Goal: Go to known website: Access a specific website the user already knows

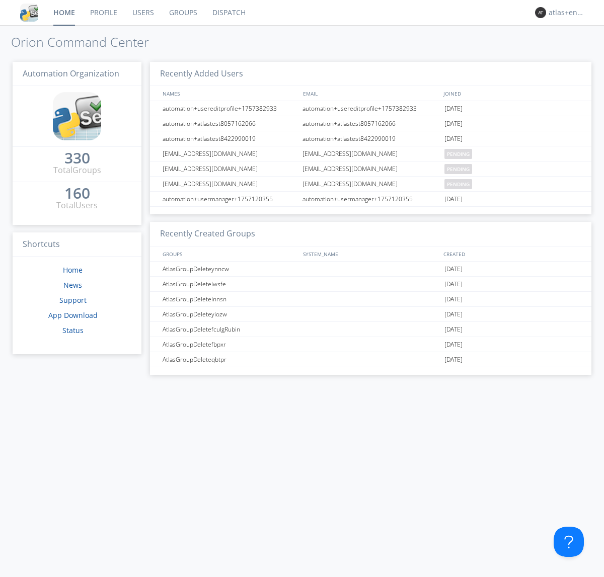
click at [228, 13] on link "Dispatch" at bounding box center [229, 12] width 48 height 25
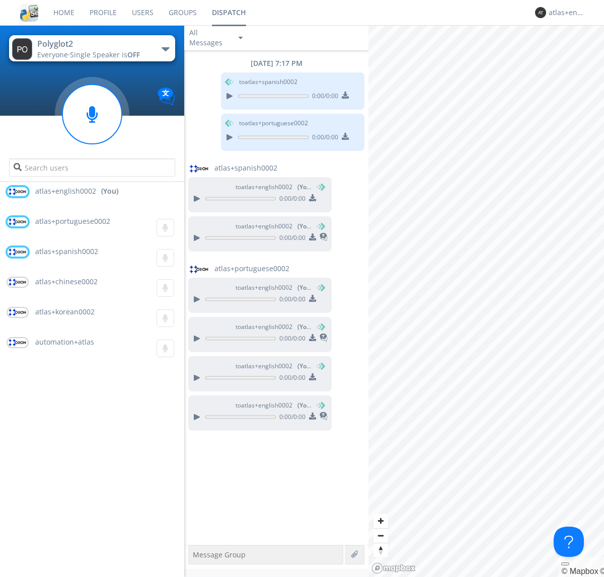
click at [165, 49] on div "button" at bounding box center [166, 49] width 8 height 4
click at [0, 0] on span "Polyglot3" at bounding box center [0, 0] width 0 height 0
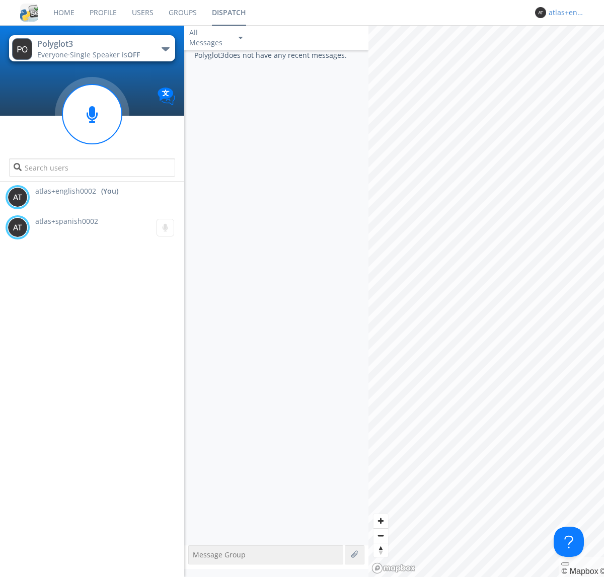
click at [565, 13] on div "atlas+english0002" at bounding box center [568, 13] width 38 height 10
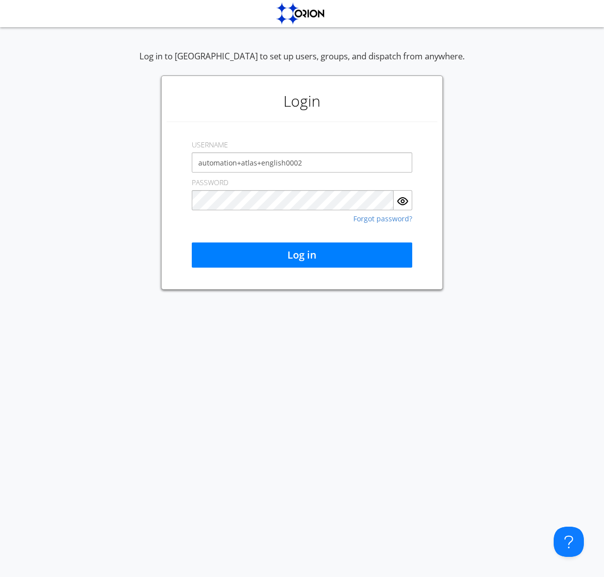
type input "automation+atlas+english0002"
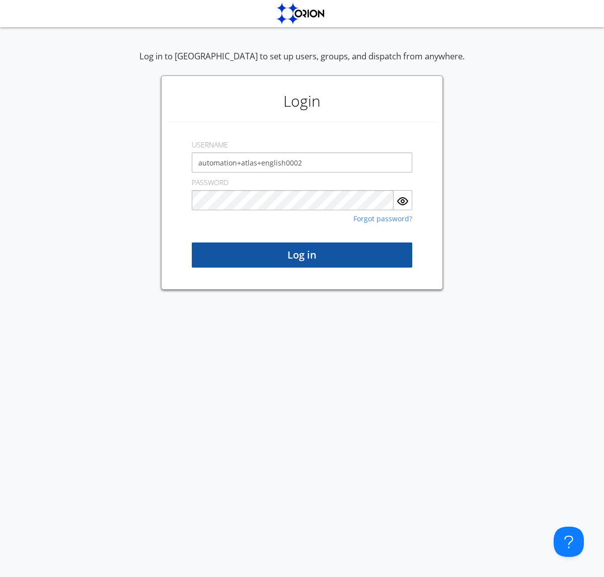
click at [302, 255] on button "Log in" at bounding box center [302, 255] width 220 height 25
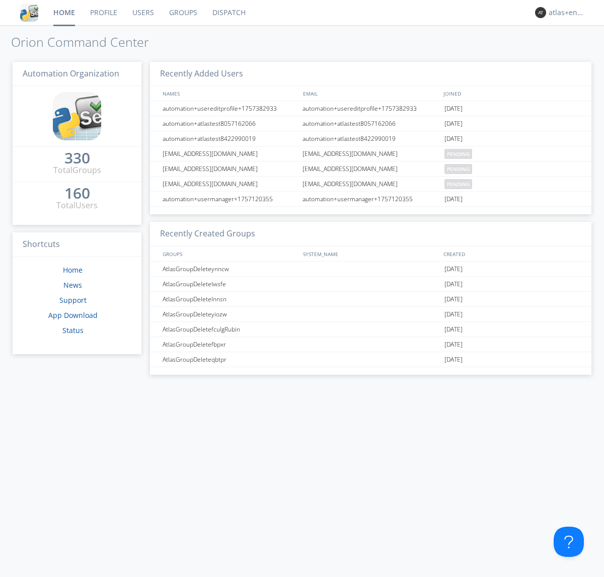
click at [228, 13] on link "Dispatch" at bounding box center [229, 12] width 48 height 25
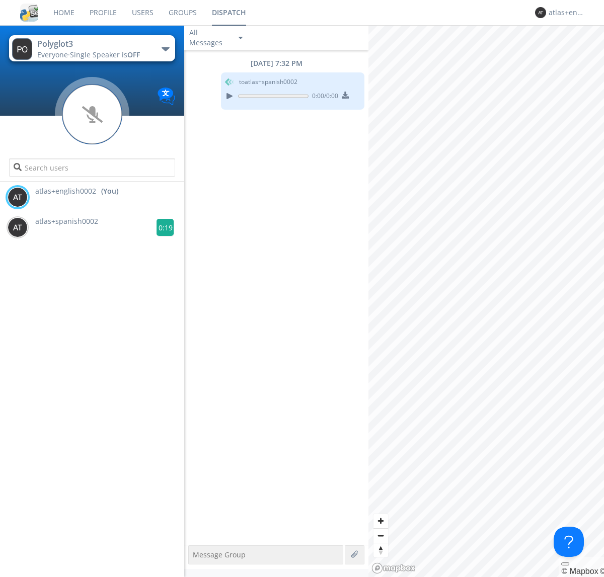
click at [161, 228] on g at bounding box center [166, 228] width 18 height 18
